Goal: Task Accomplishment & Management: Complete application form

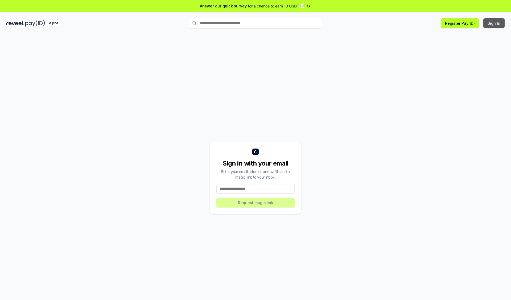
click at [494, 23] on button "Sign In" at bounding box center [493, 23] width 21 height 10
type input "**********"
click at [255, 203] on button "Request magic link" at bounding box center [255, 203] width 78 height 10
